Goal: Transaction & Acquisition: Obtain resource

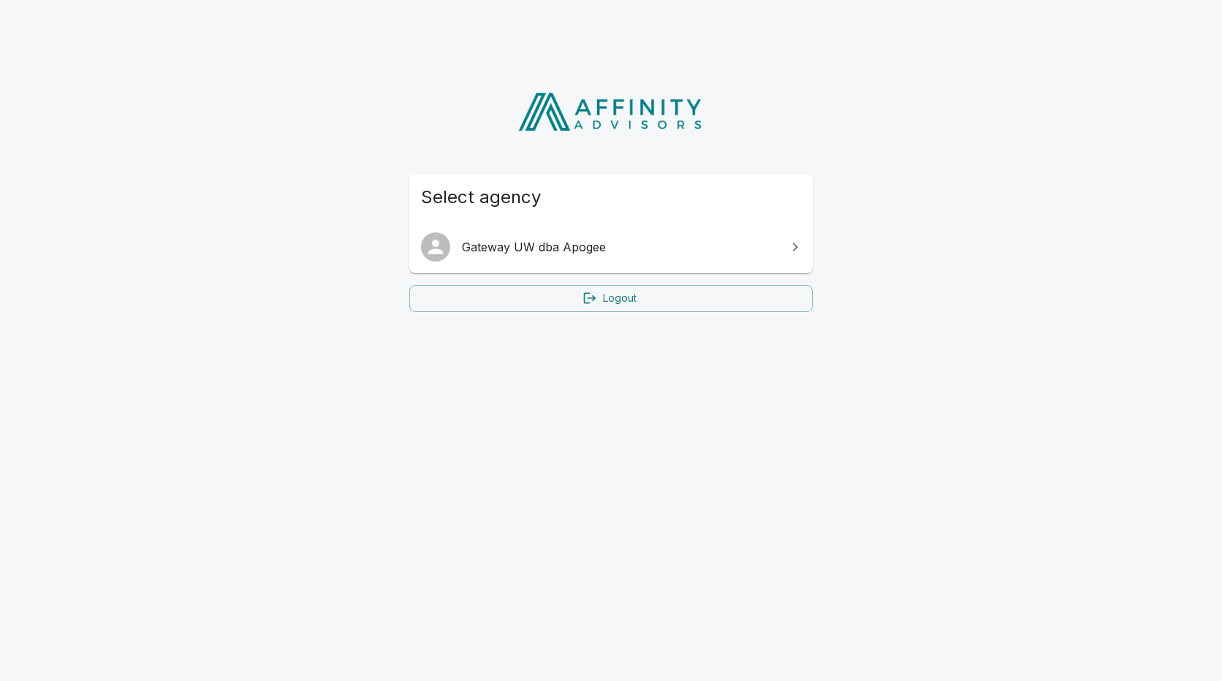
click at [516, 243] on span "Gateway UW dba Apogee" at bounding box center [620, 247] width 316 height 18
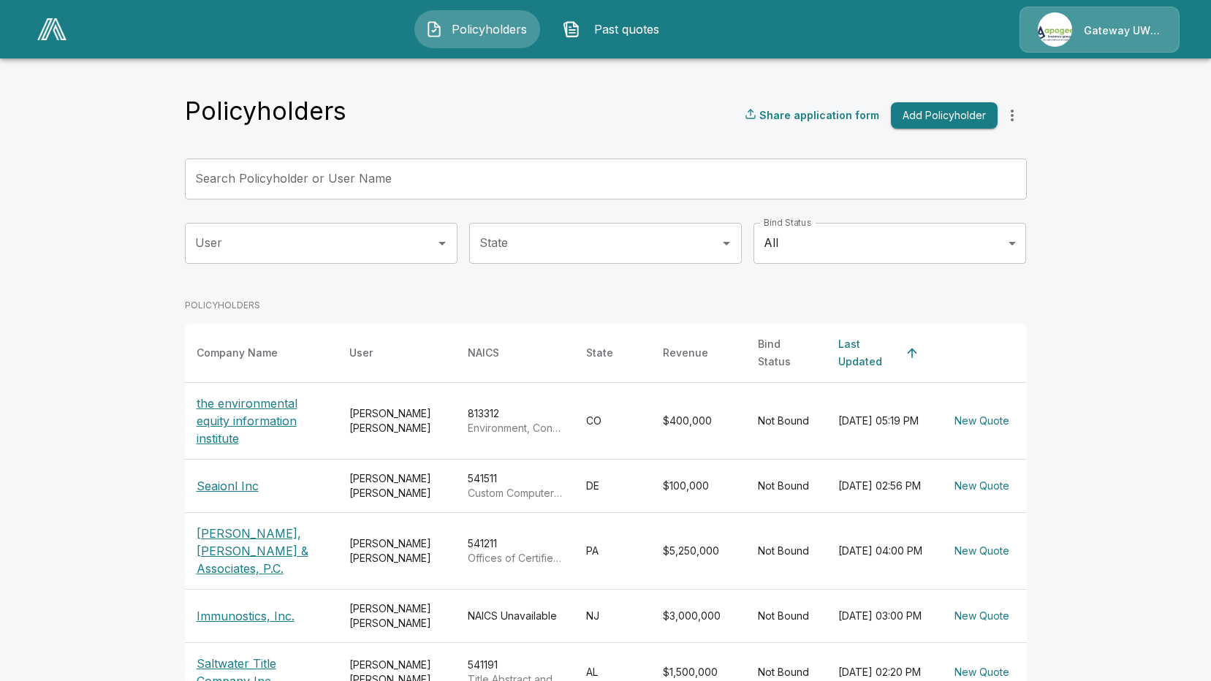
click at [241, 401] on p "the environmental equity information institute" at bounding box center [261, 421] width 129 height 53
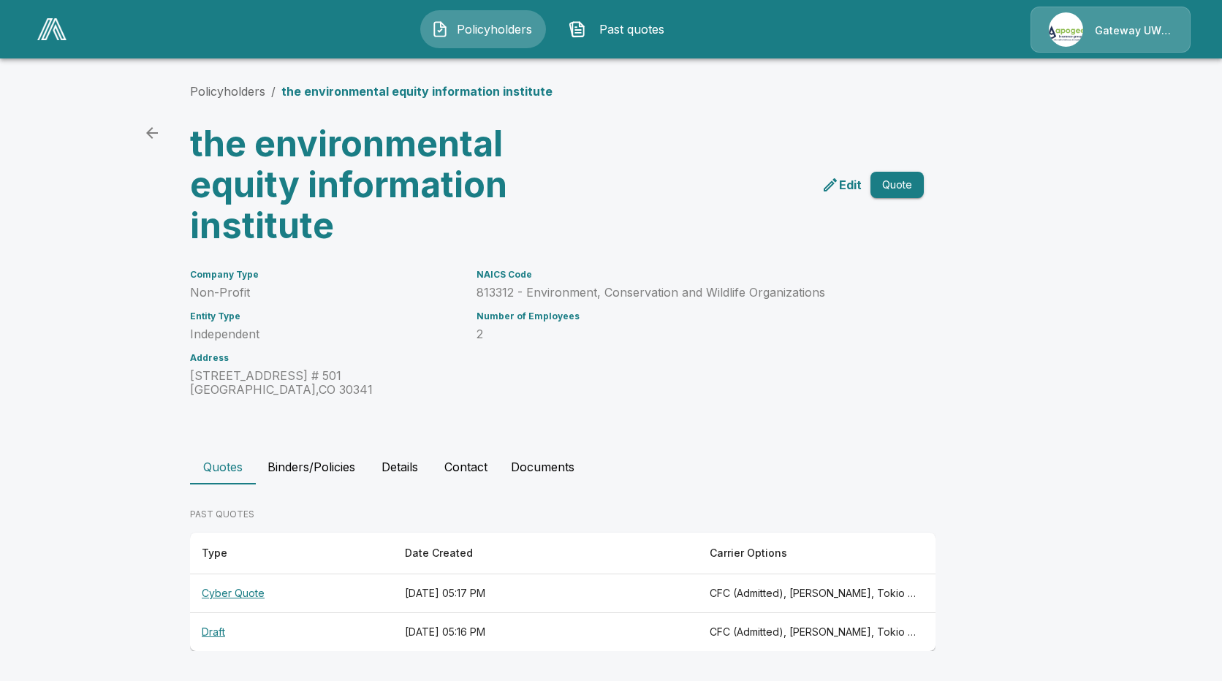
click at [224, 592] on th "Cyber Quote" at bounding box center [291, 593] width 203 height 39
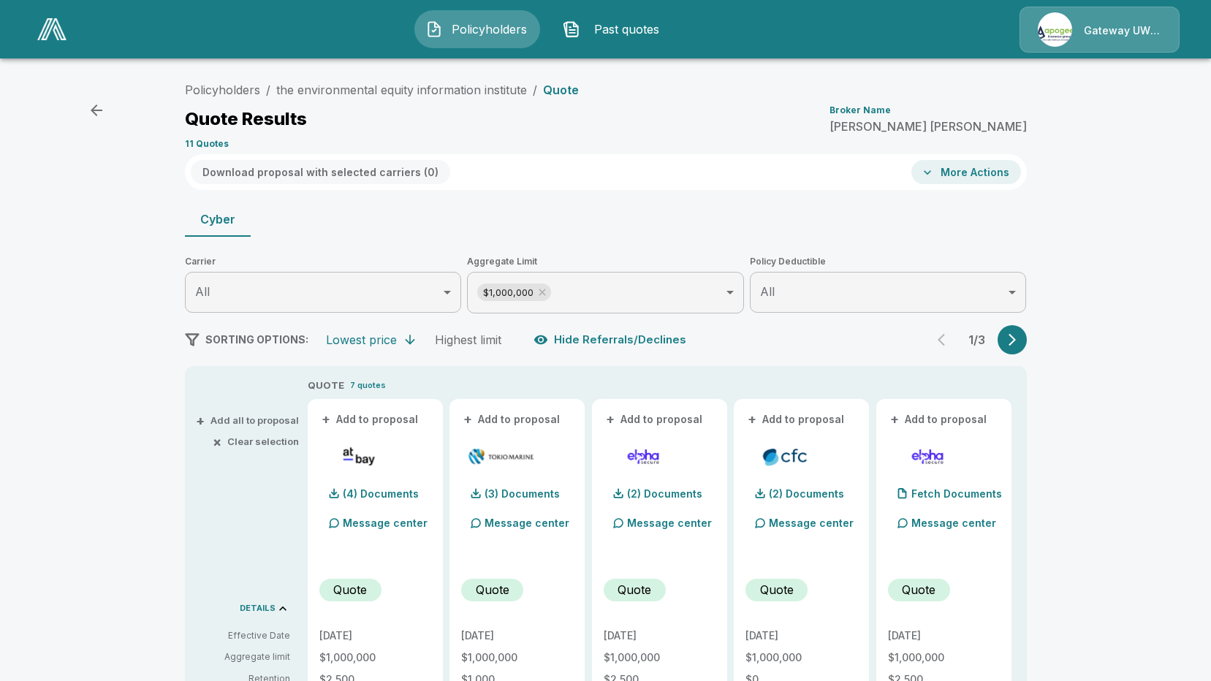
scroll to position [73, 0]
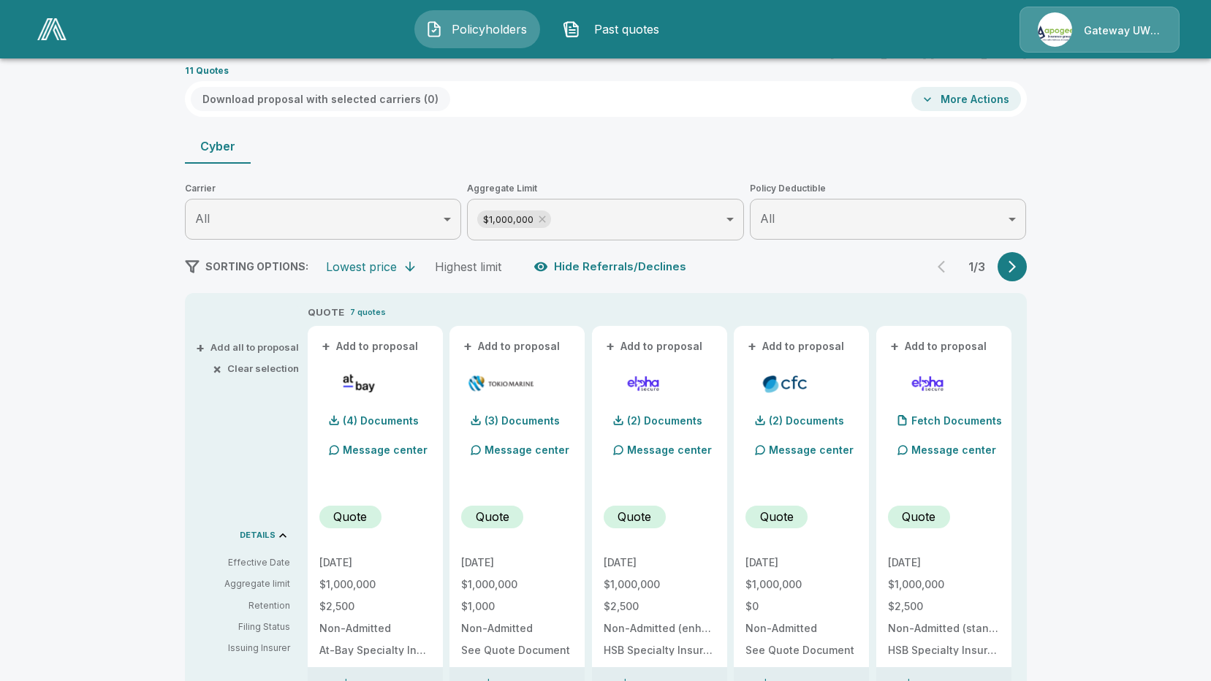
click at [1015, 255] on button "button" at bounding box center [1011, 266] width 29 height 29
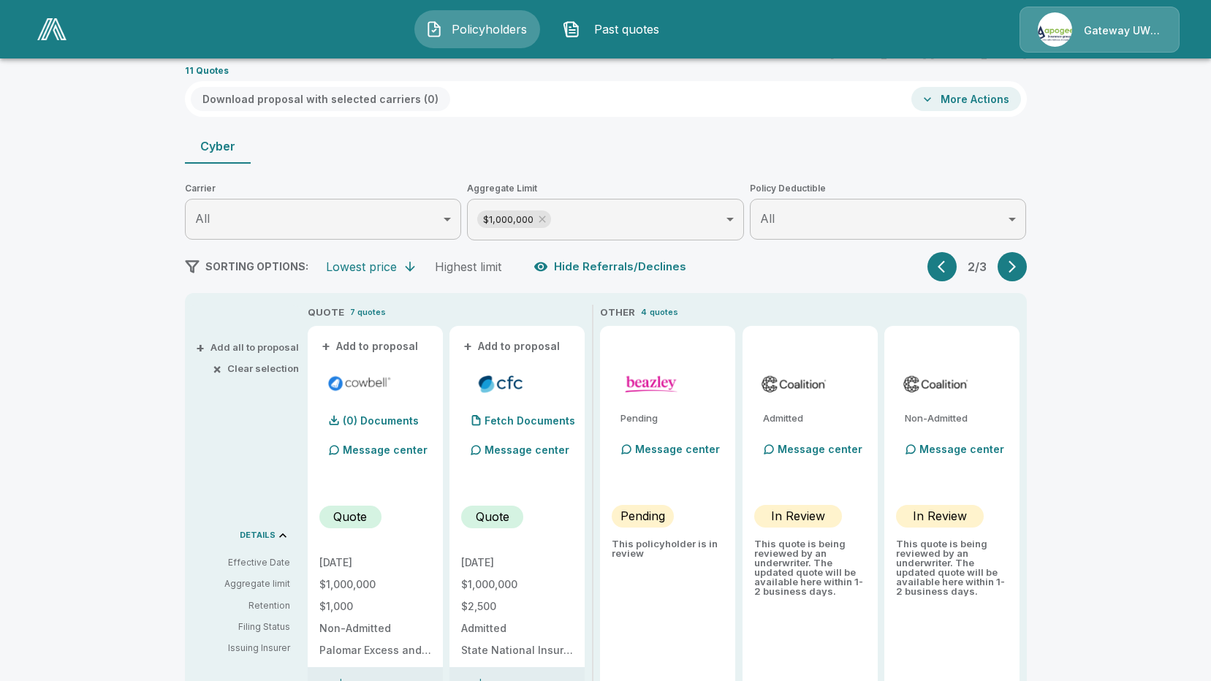
click at [1022, 276] on button "button" at bounding box center [1011, 266] width 29 height 29
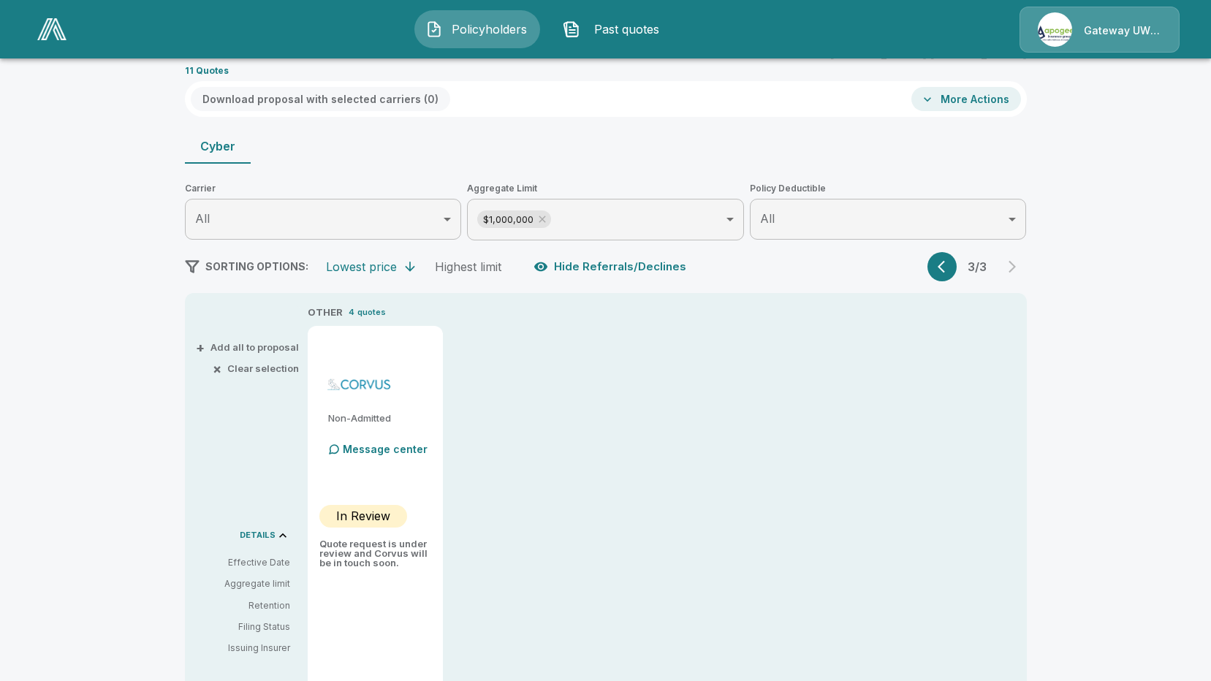
click at [936, 277] on button "button" at bounding box center [941, 266] width 29 height 29
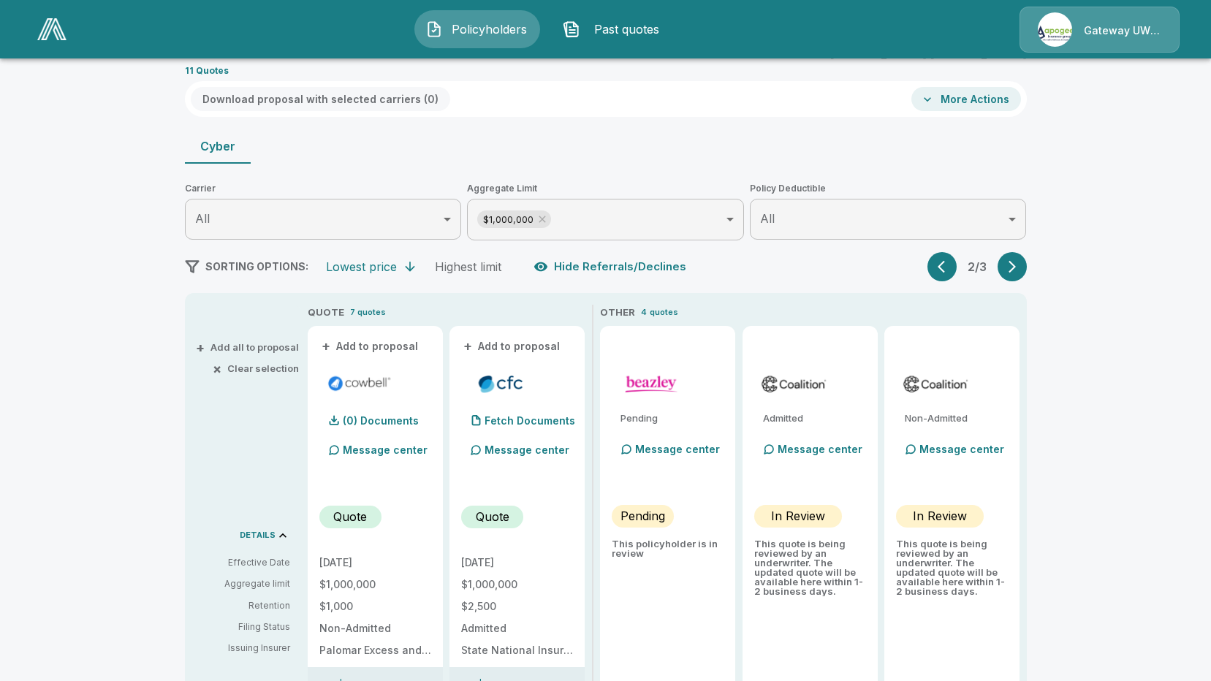
click at [939, 275] on button "button" at bounding box center [941, 266] width 29 height 29
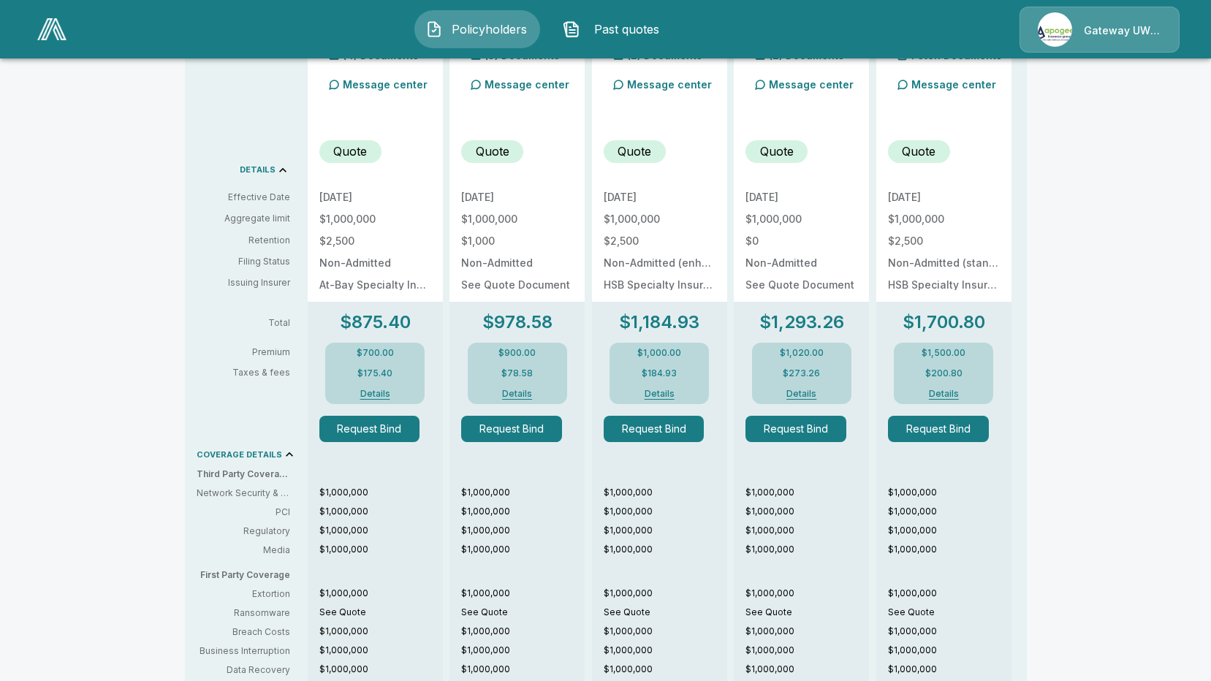
scroll to position [292, 0]
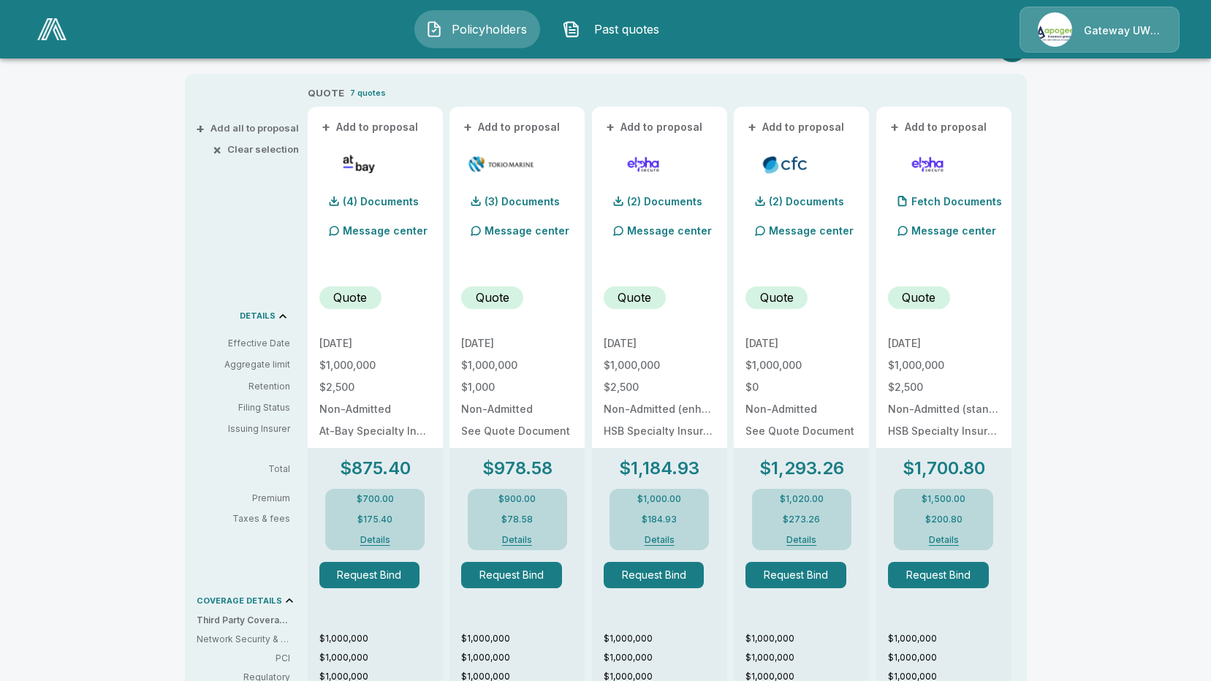
click at [375, 536] on button "Details" at bounding box center [375, 540] width 58 height 9
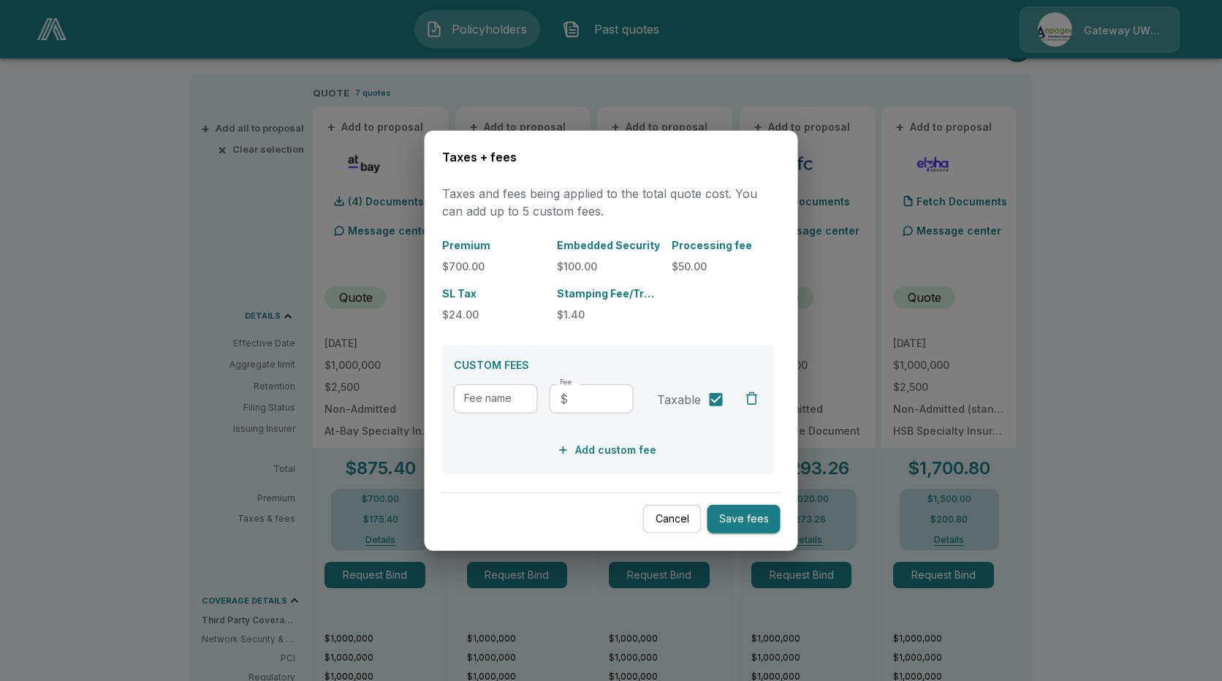
click at [673, 519] on button "Cancel" at bounding box center [672, 519] width 58 height 28
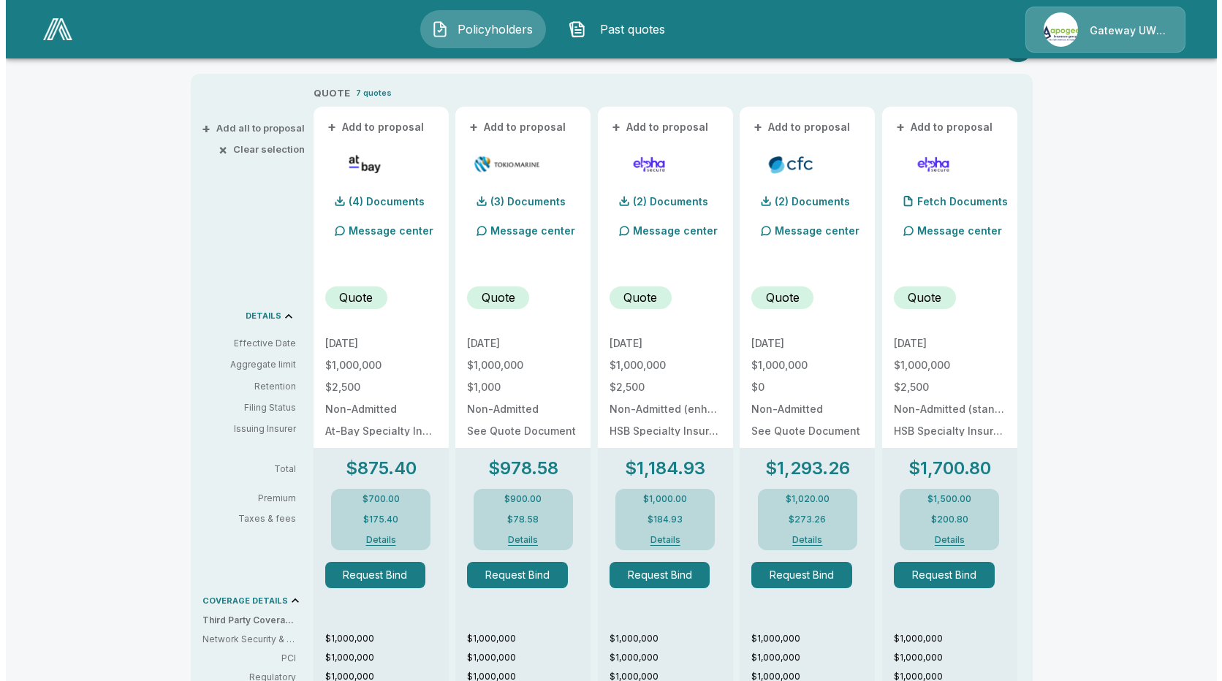
scroll to position [0, 0]
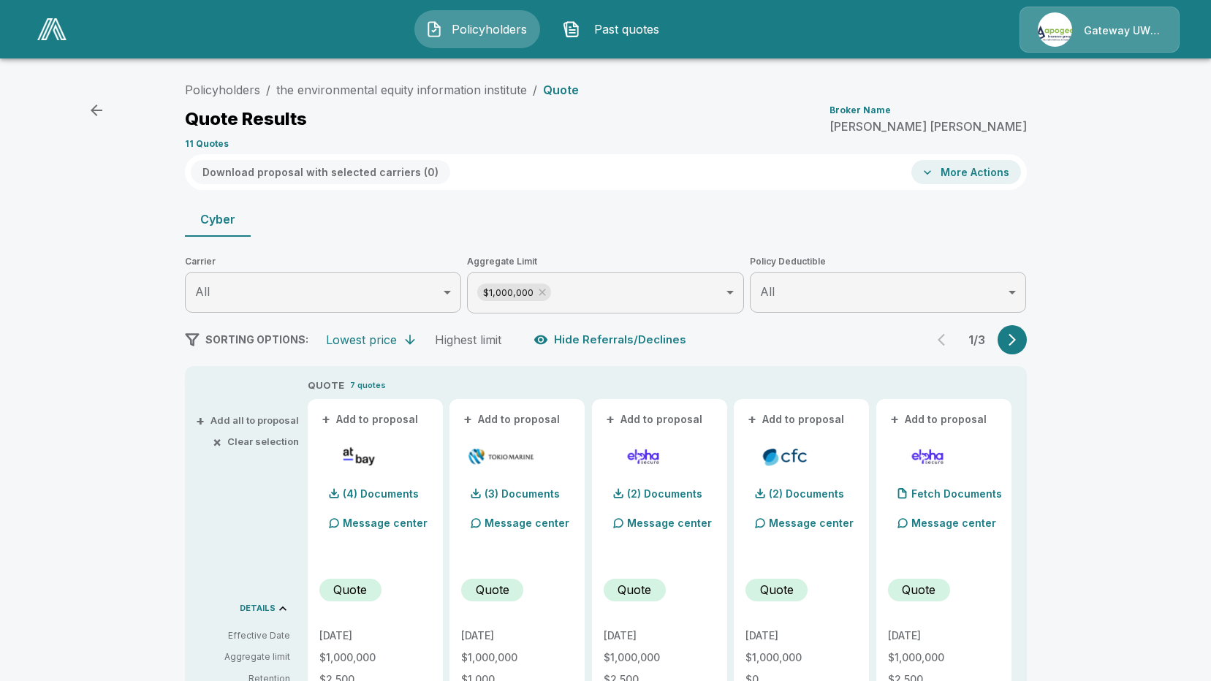
click at [934, 167] on icon "button" at bounding box center [927, 172] width 15 height 15
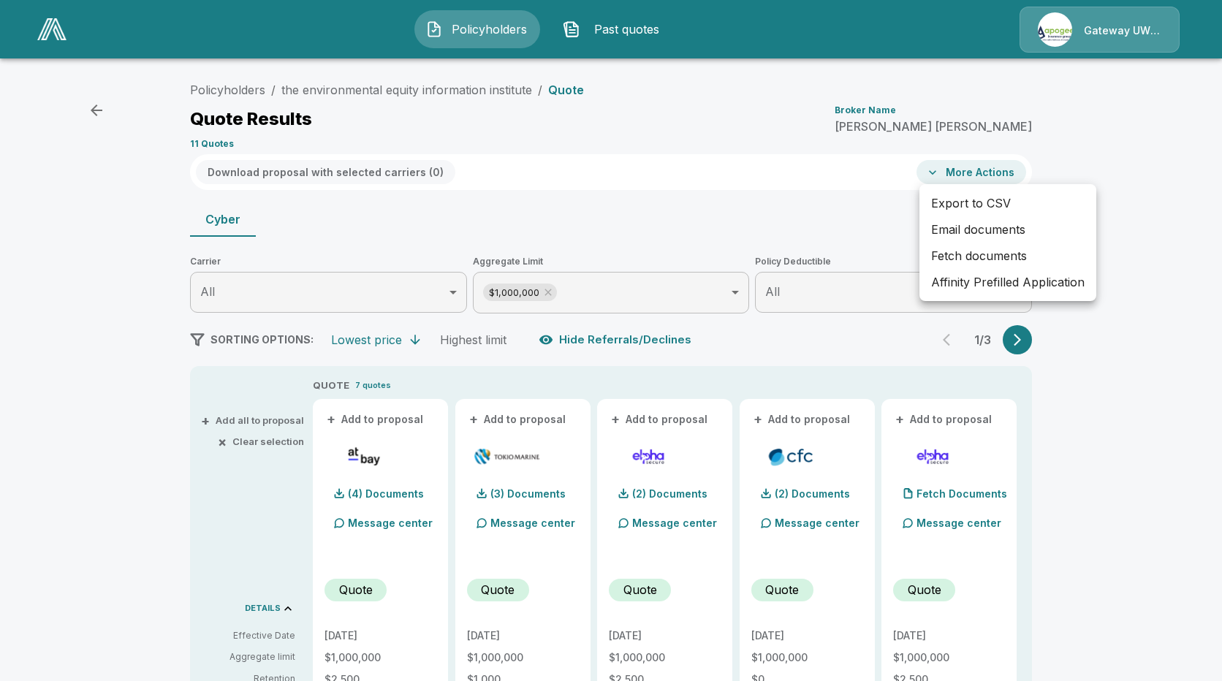
click at [364, 180] on div at bounding box center [611, 340] width 1222 height 681
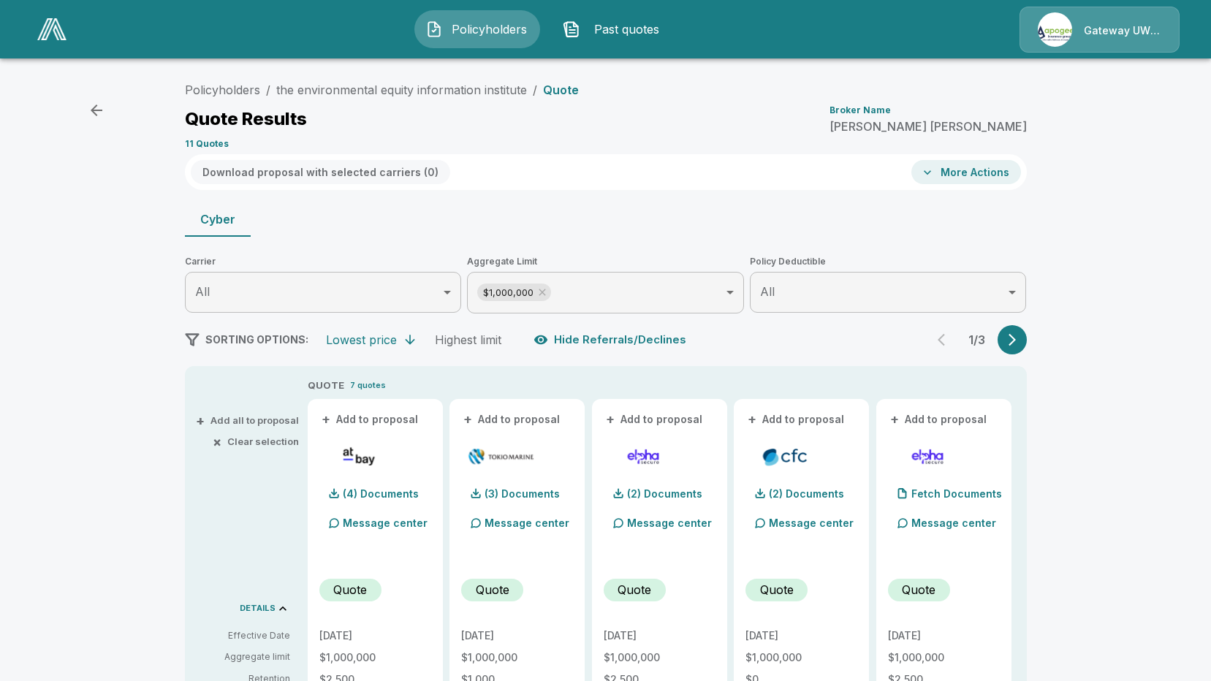
click at [363, 422] on button "+ Add to proposal" at bounding box center [370, 419] width 102 height 16
click at [506, 420] on button "+ Add to proposal" at bounding box center [512, 419] width 102 height 16
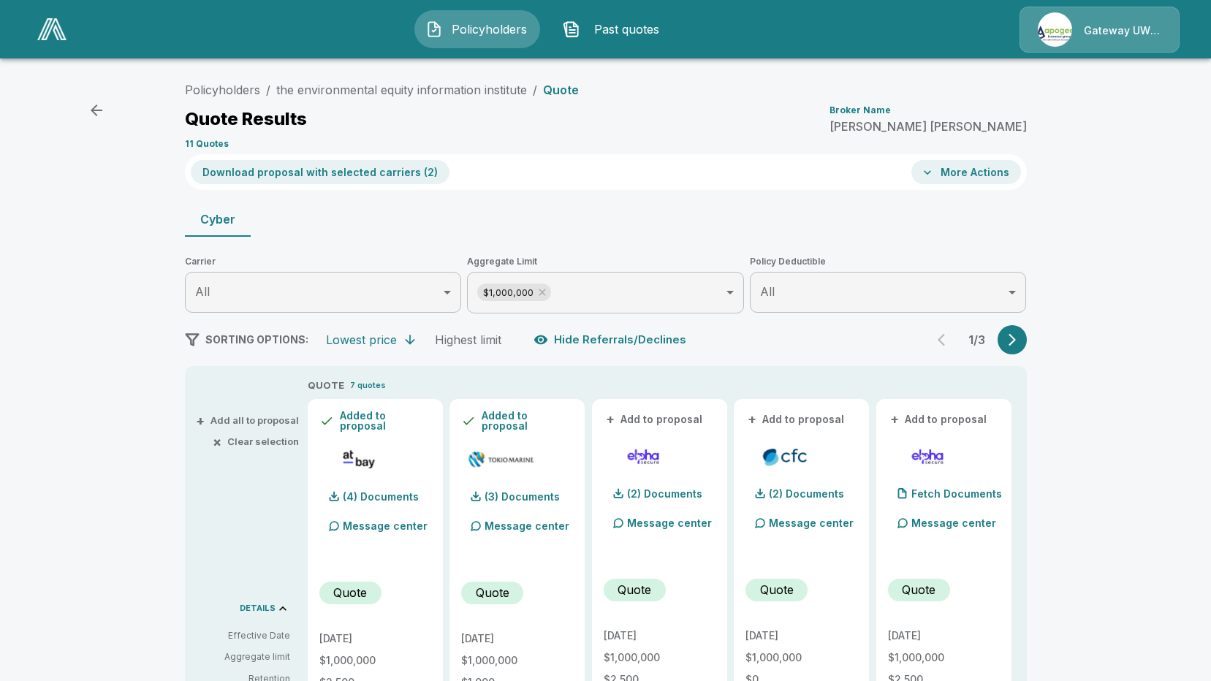
click at [771, 417] on button "+ Add to proposal" at bounding box center [796, 419] width 102 height 16
click at [347, 175] on button "Download proposal with selected carriers ( 3 )" at bounding box center [320, 172] width 259 height 24
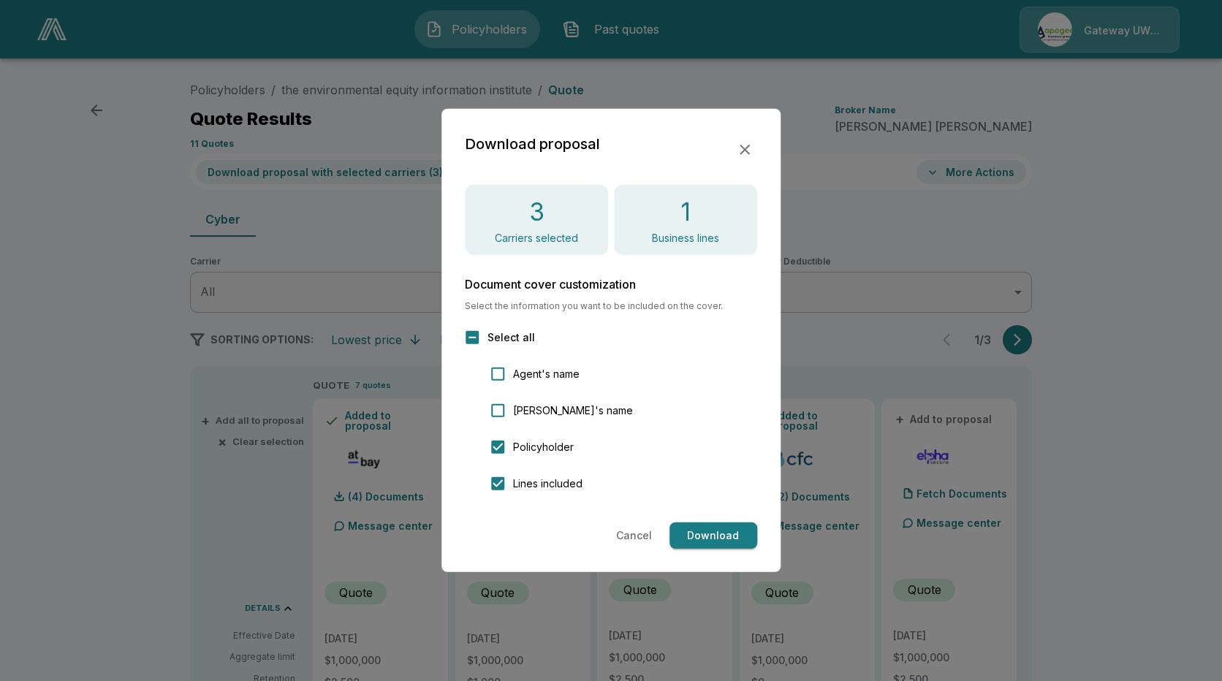
click button "Download"
